Goal: Information Seeking & Learning: Learn about a topic

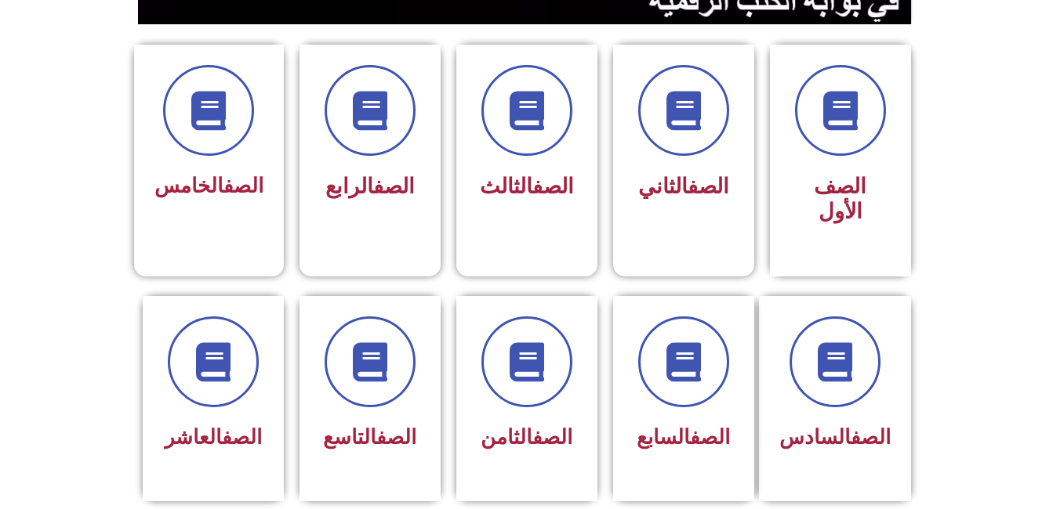
scroll to position [482, 0]
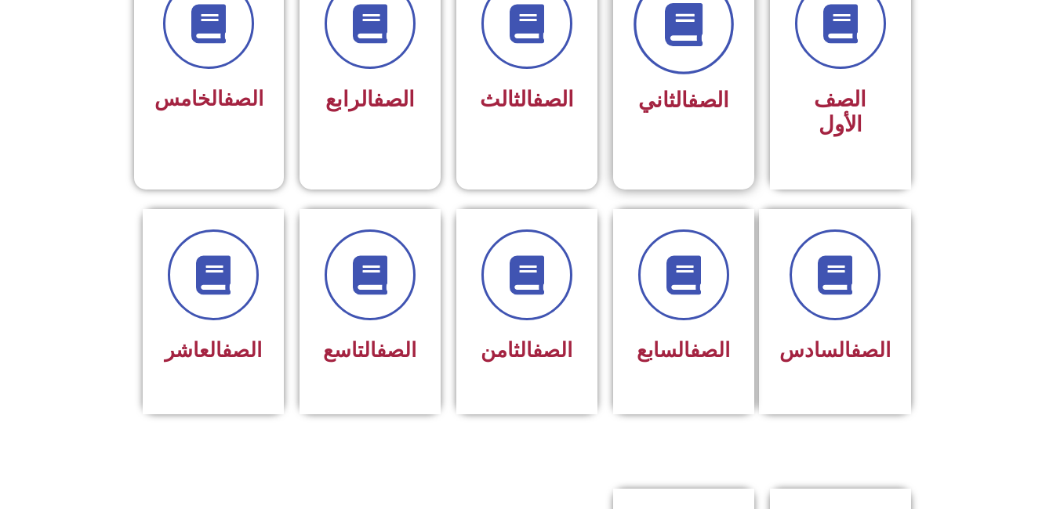
click at [701, 22] on icon at bounding box center [682, 24] width 43 height 43
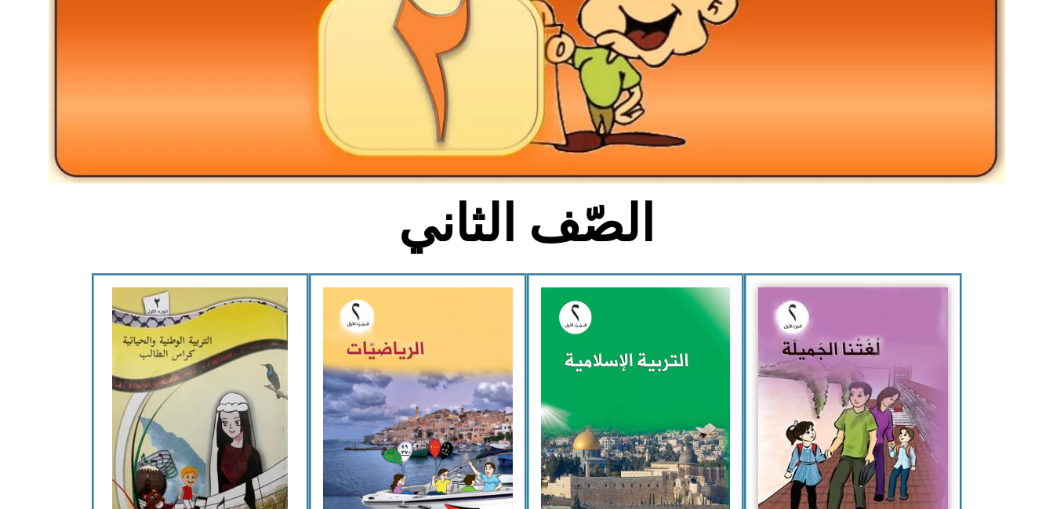
scroll to position [218, 0]
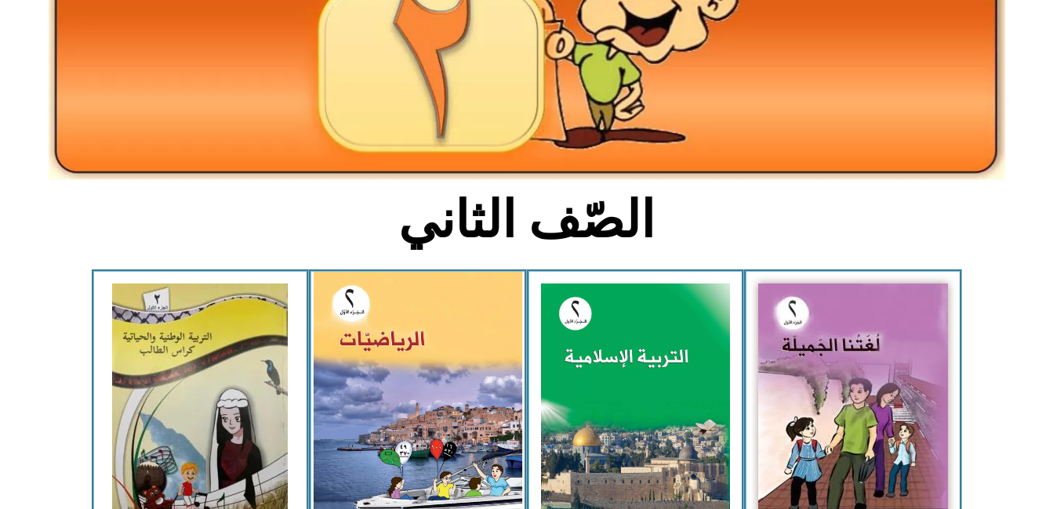
click at [469, 366] on img at bounding box center [417, 401] width 208 height 258
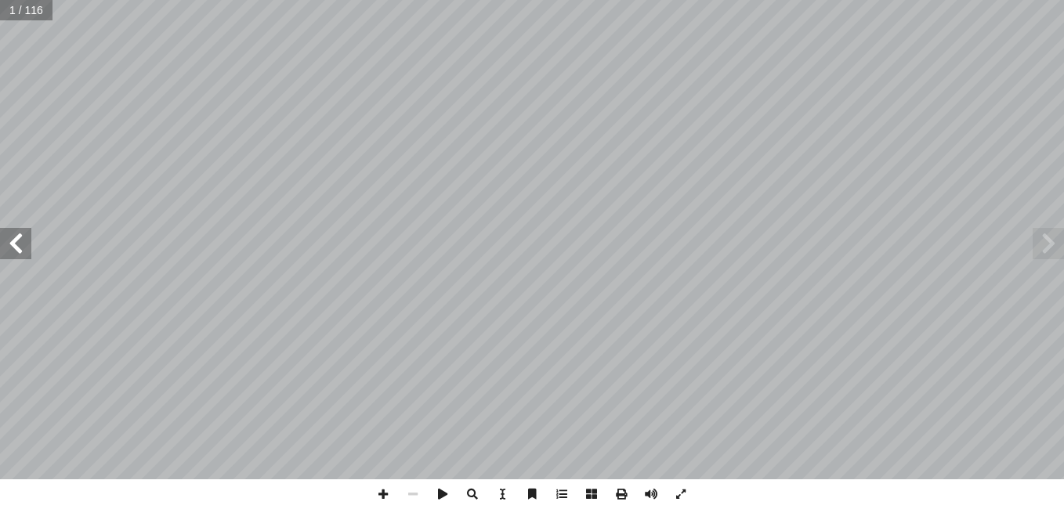
click at [9, 241] on span at bounding box center [15, 243] width 31 height 31
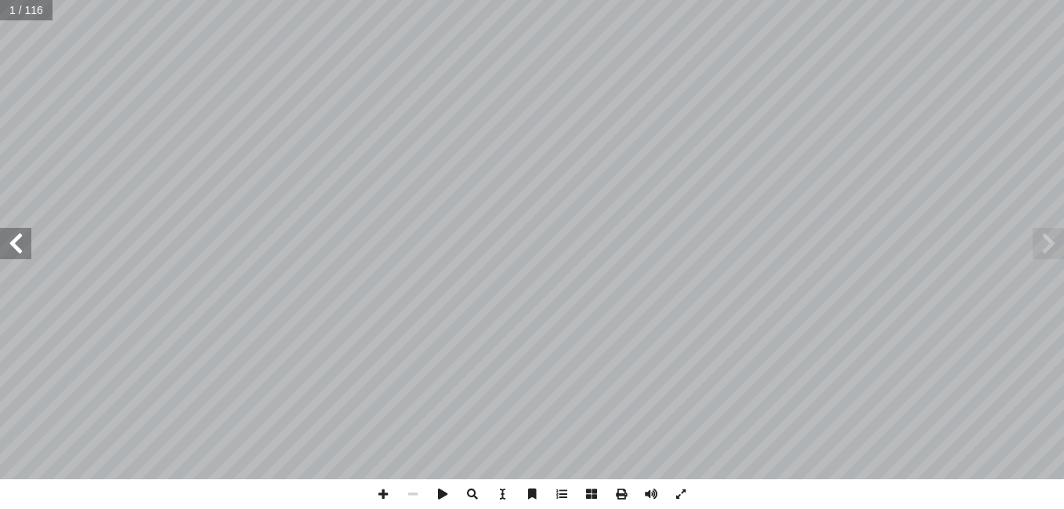
click at [9, 241] on span at bounding box center [15, 243] width 31 height 31
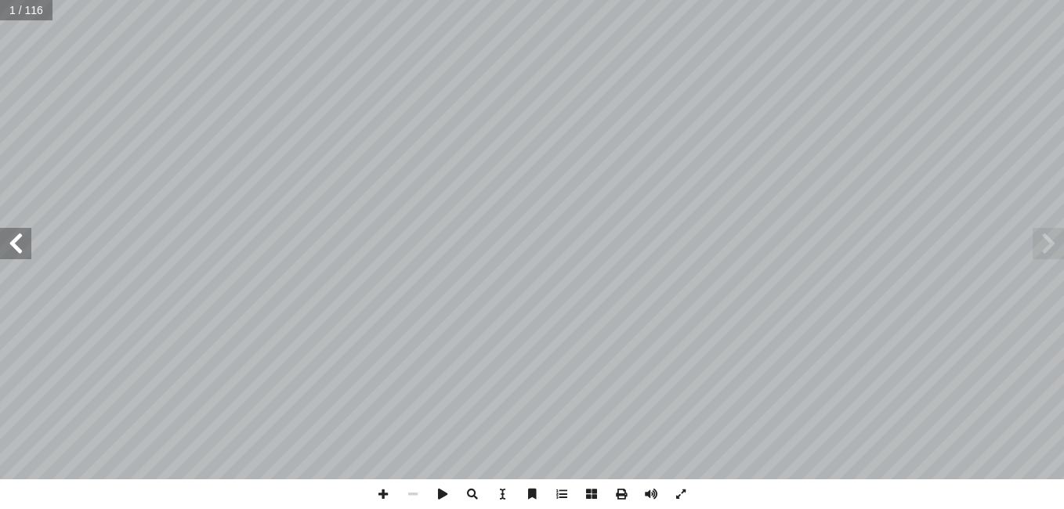
click at [9, 241] on span at bounding box center [15, 243] width 31 height 31
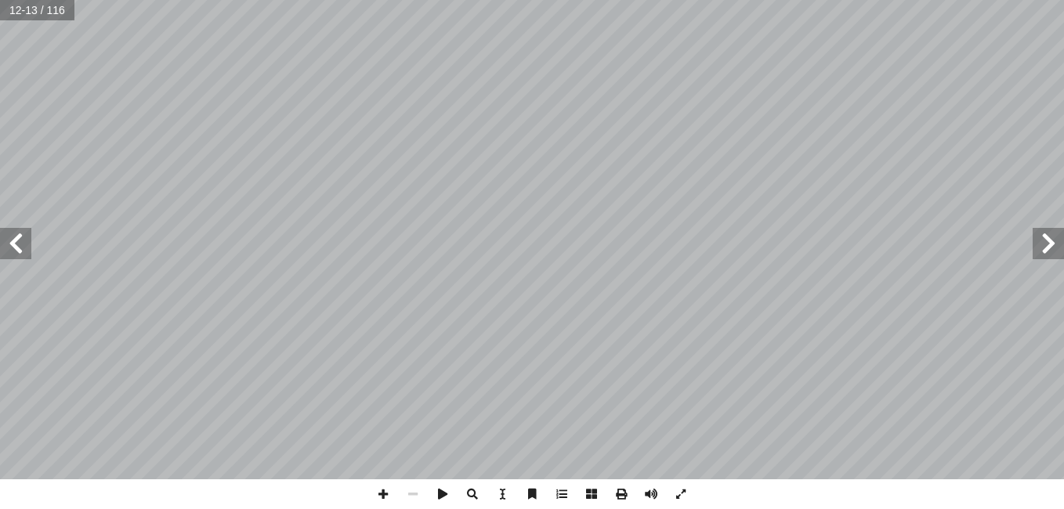
click at [9, 241] on span at bounding box center [15, 243] width 31 height 31
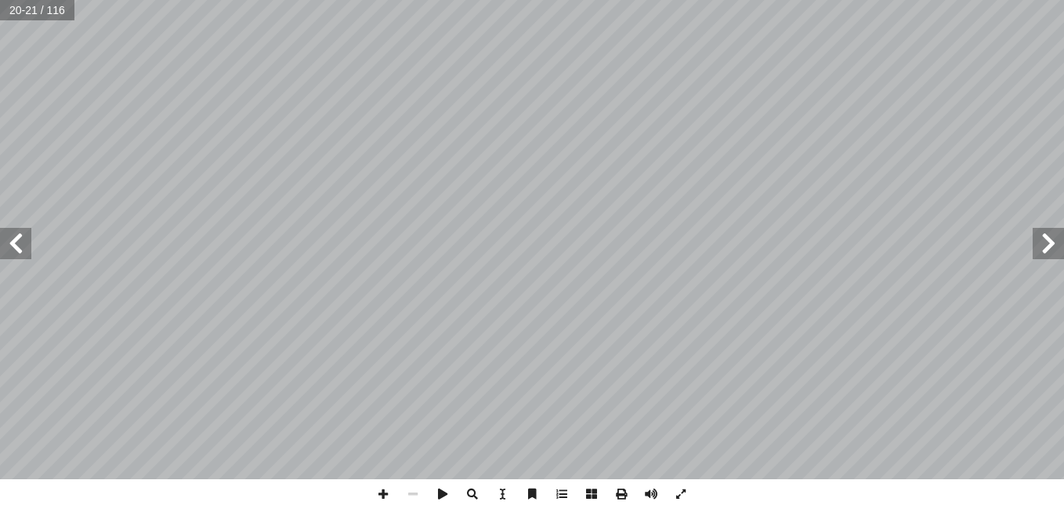
click at [9, 241] on span at bounding box center [15, 243] width 31 height 31
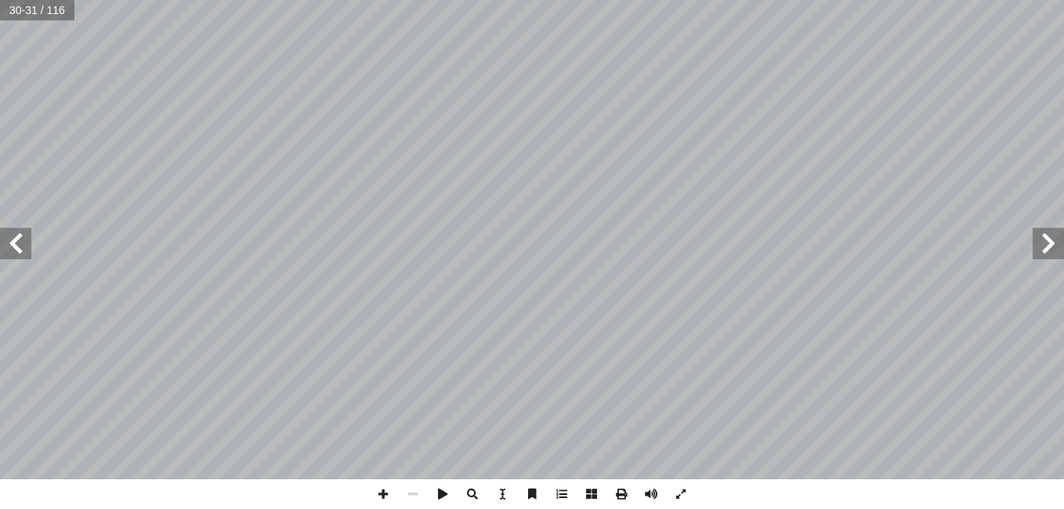
click at [9, 241] on span at bounding box center [15, 243] width 31 height 31
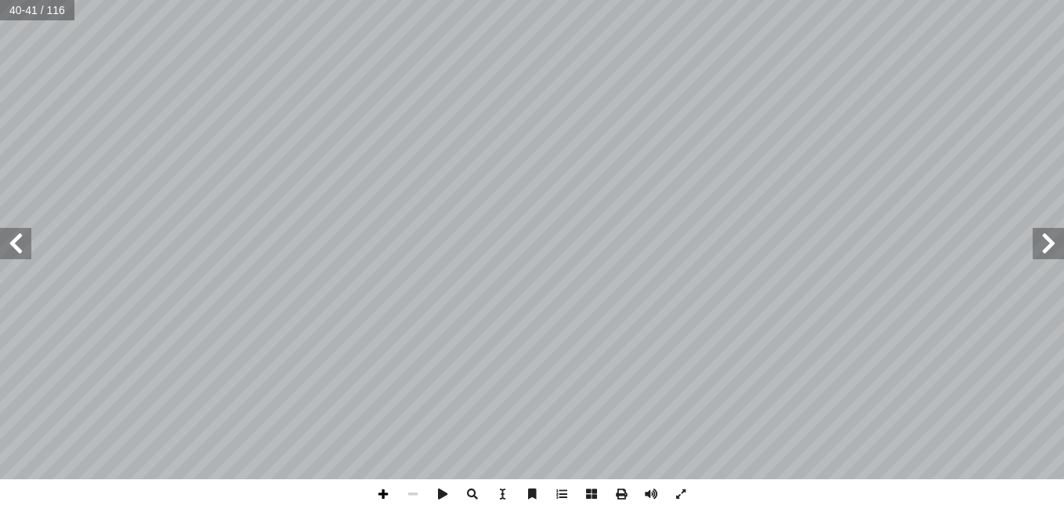
click at [380, 493] on span at bounding box center [383, 495] width 30 height 30
click at [383, 492] on span at bounding box center [383, 495] width 30 height 30
click at [420, 495] on span at bounding box center [413, 495] width 30 height 30
click at [391, 496] on span at bounding box center [383, 495] width 30 height 30
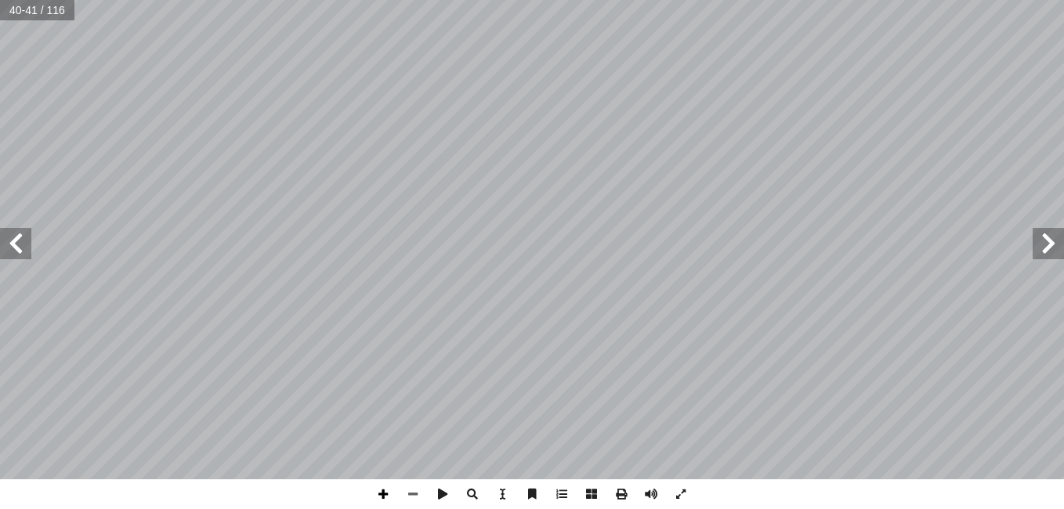
click at [391, 496] on span at bounding box center [383, 495] width 30 height 30
click at [419, 485] on span at bounding box center [413, 495] width 30 height 30
click at [19, 240] on span at bounding box center [15, 243] width 31 height 31
click at [387, 497] on span at bounding box center [383, 495] width 30 height 30
click at [417, 495] on span at bounding box center [413, 495] width 30 height 30
